Goal: Navigation & Orientation: Find specific page/section

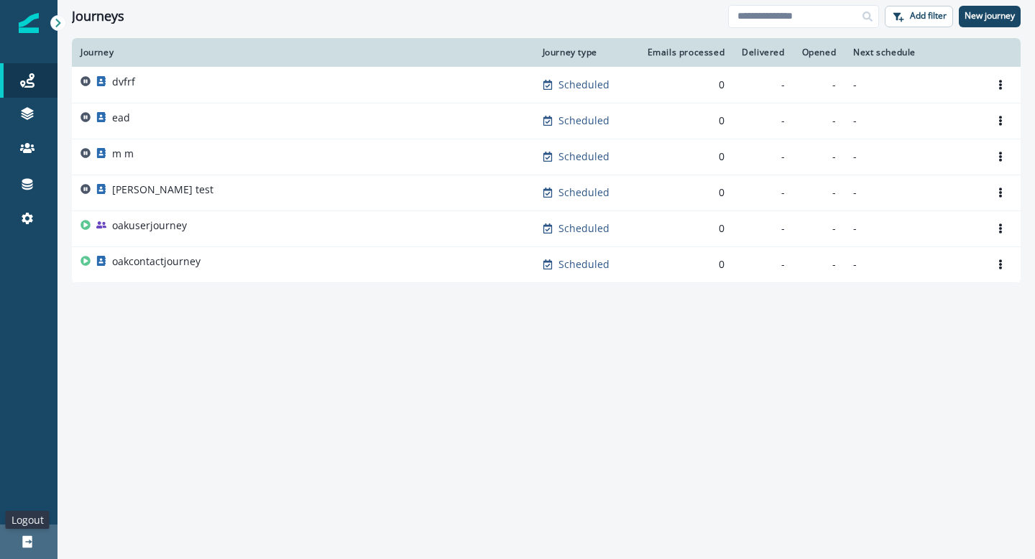
click at [32, 539] on icon at bounding box center [27, 542] width 14 height 14
